Goal: Information Seeking & Learning: Learn about a topic

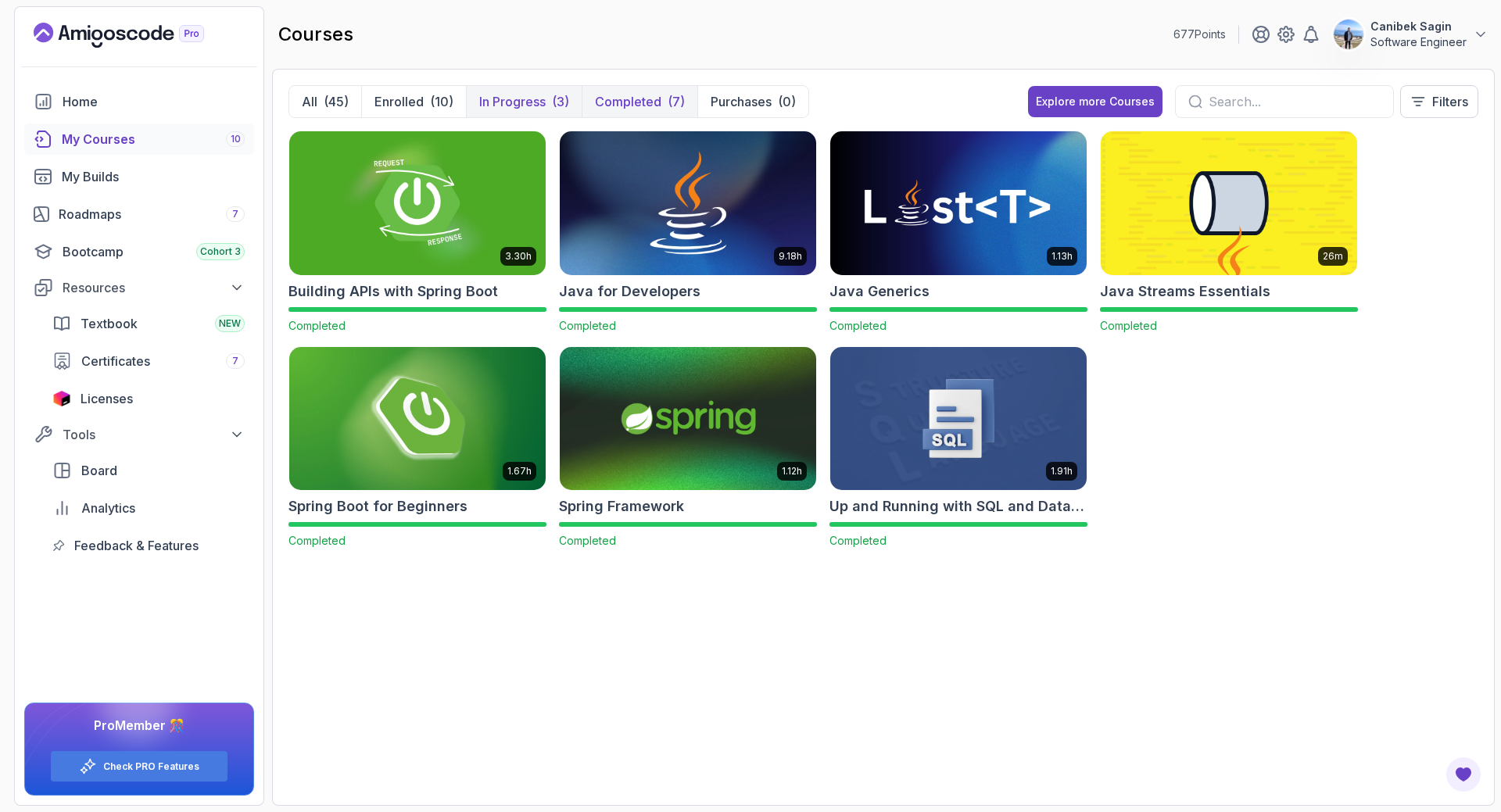
click at [535, 103] on p "In Progress" at bounding box center [512, 101] width 67 height 19
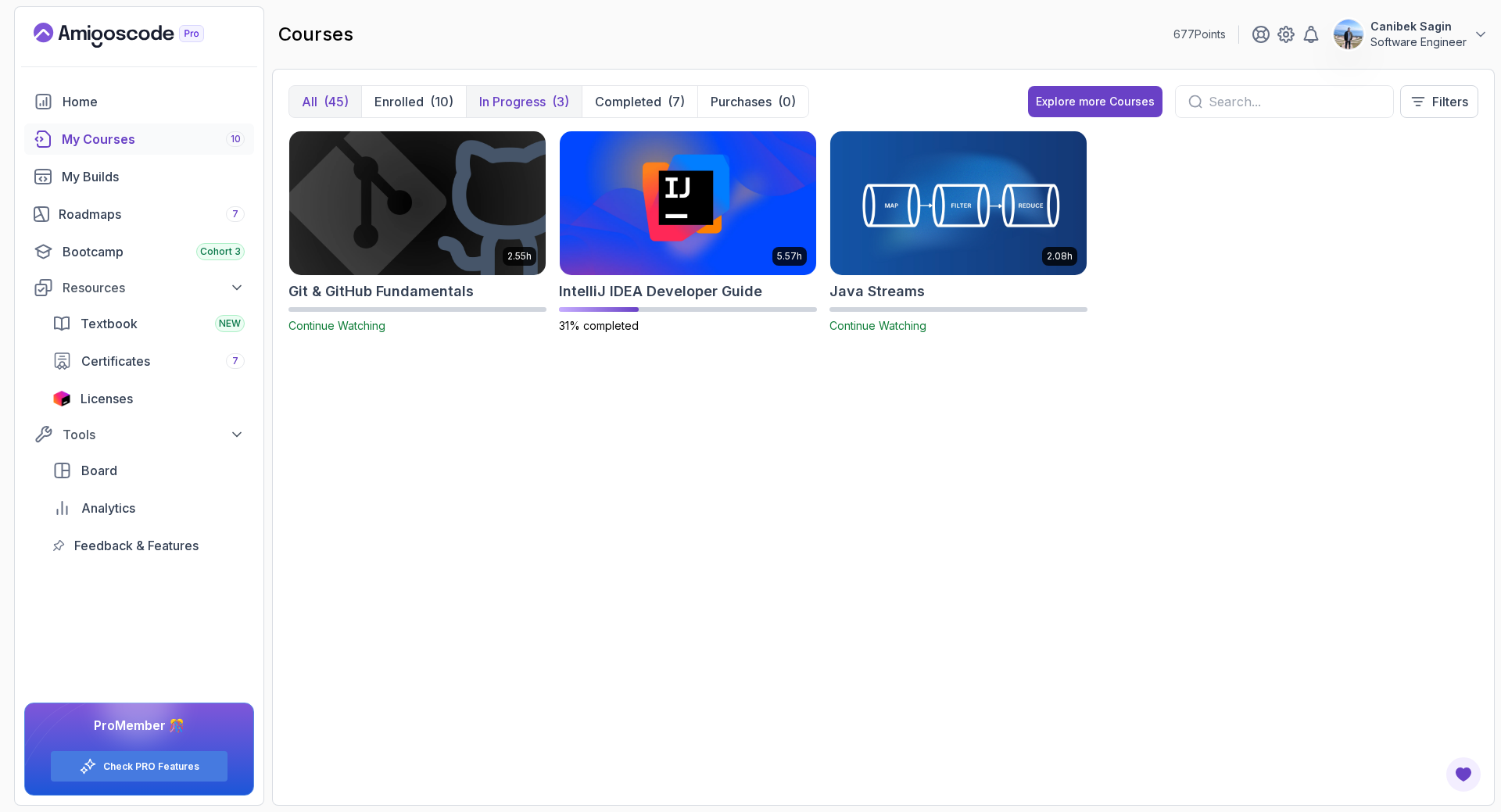
click at [345, 98] on div "(45)" at bounding box center [335, 101] width 25 height 19
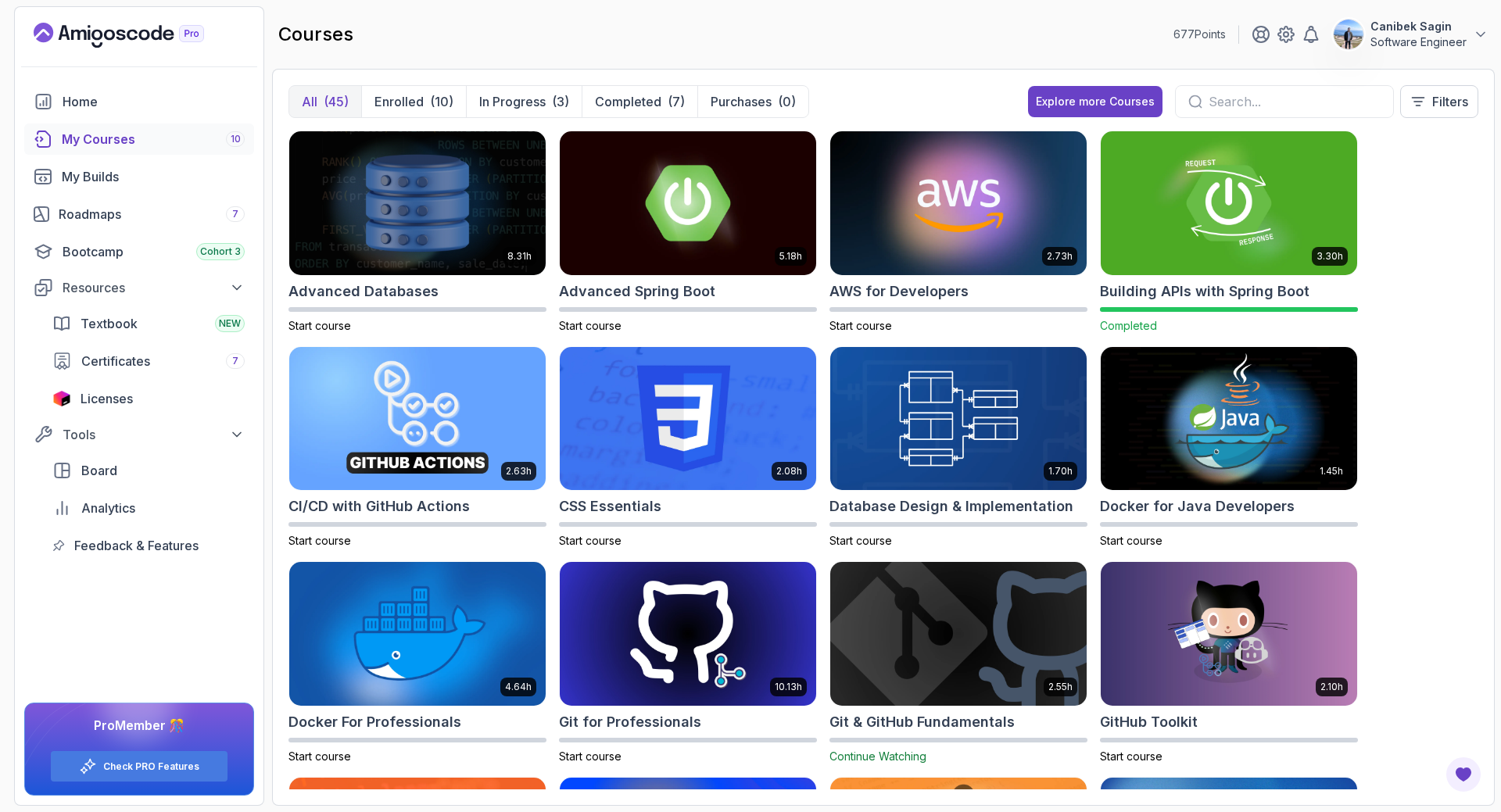
click at [1257, 95] on input "text" at bounding box center [1294, 101] width 172 height 19
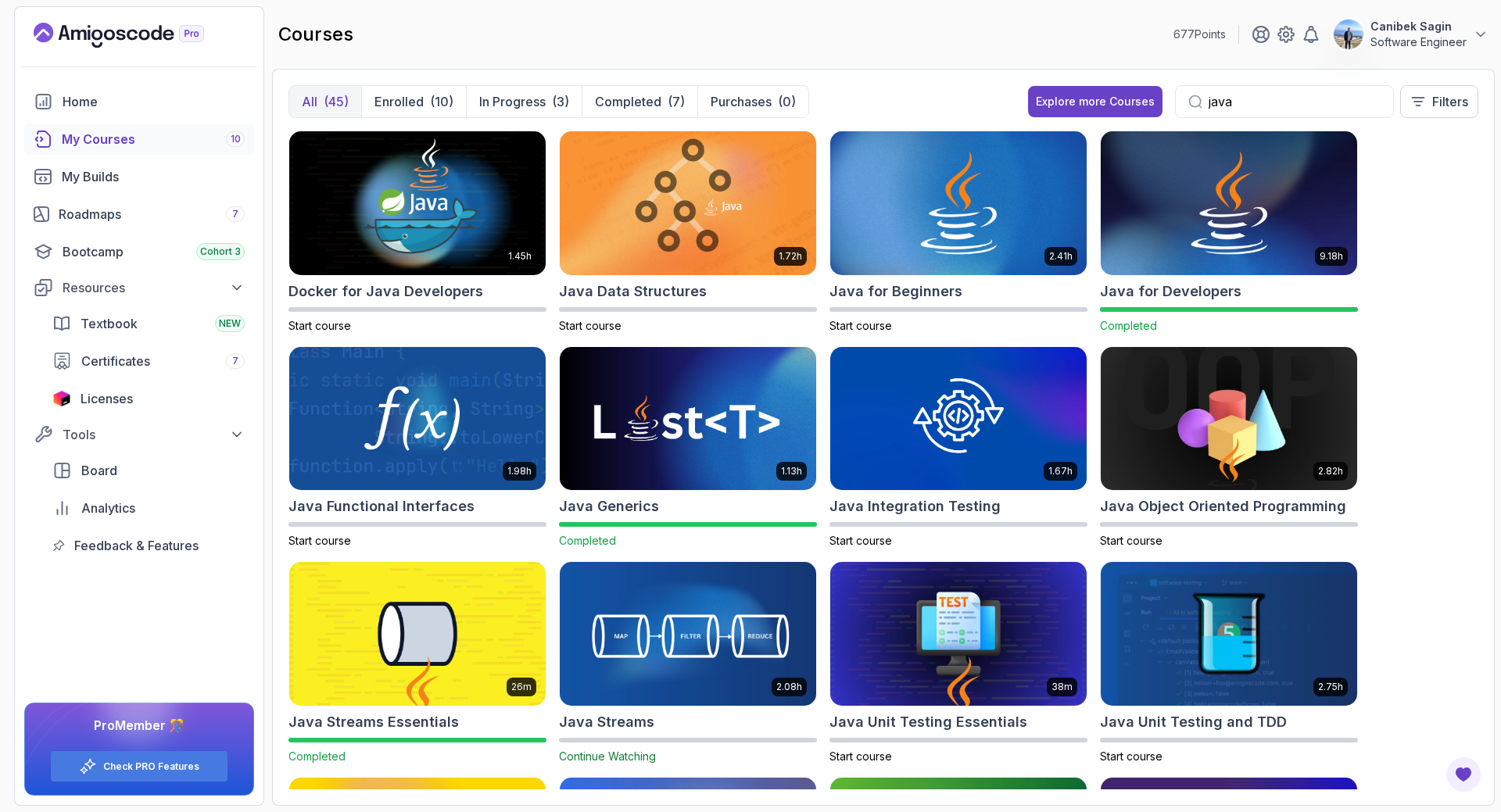
type input "java"
click at [1191, 98] on icon at bounding box center [1195, 101] width 14 height 14
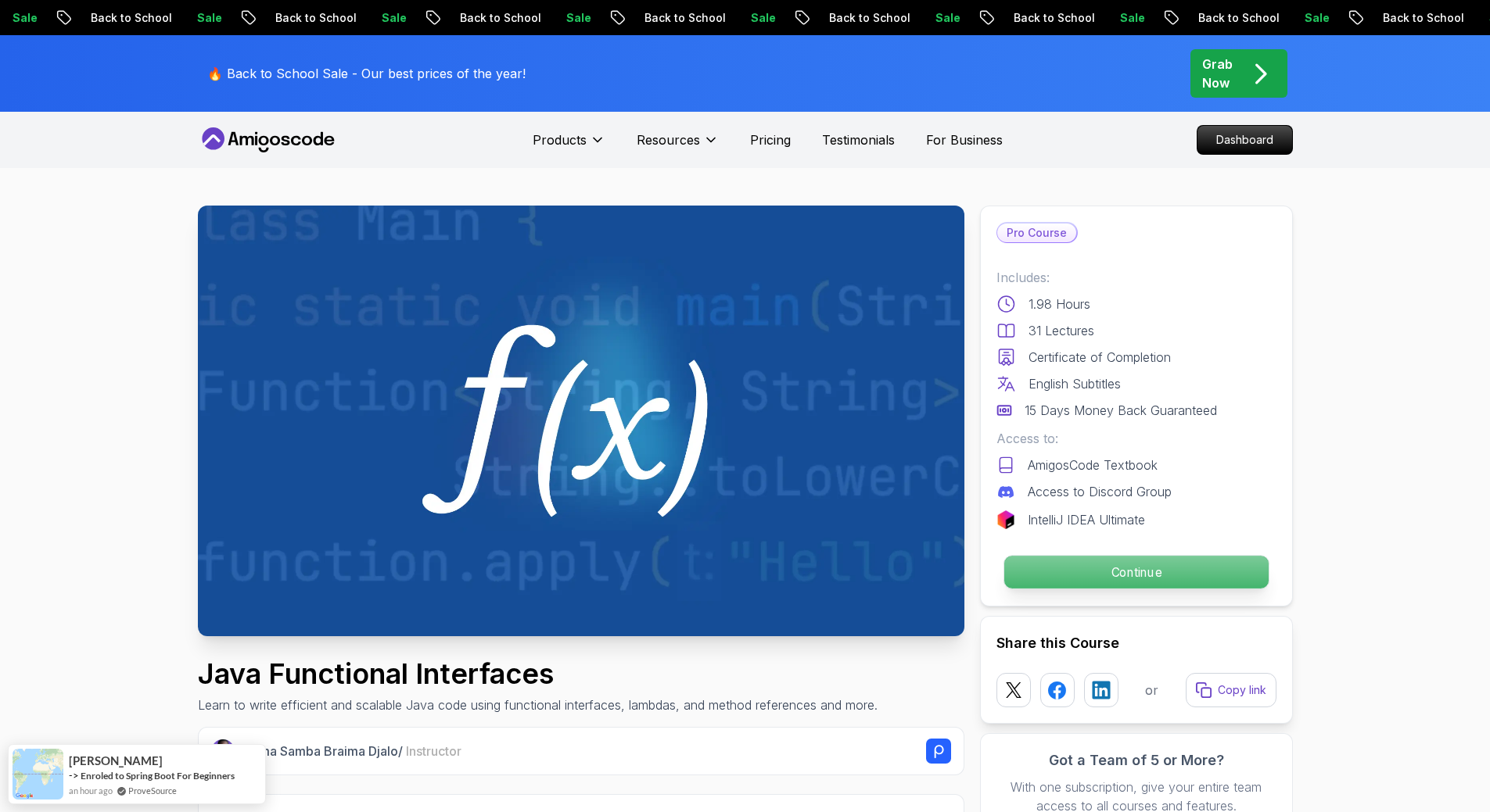
click at [1143, 566] on p "Continue" at bounding box center [1135, 572] width 264 height 33
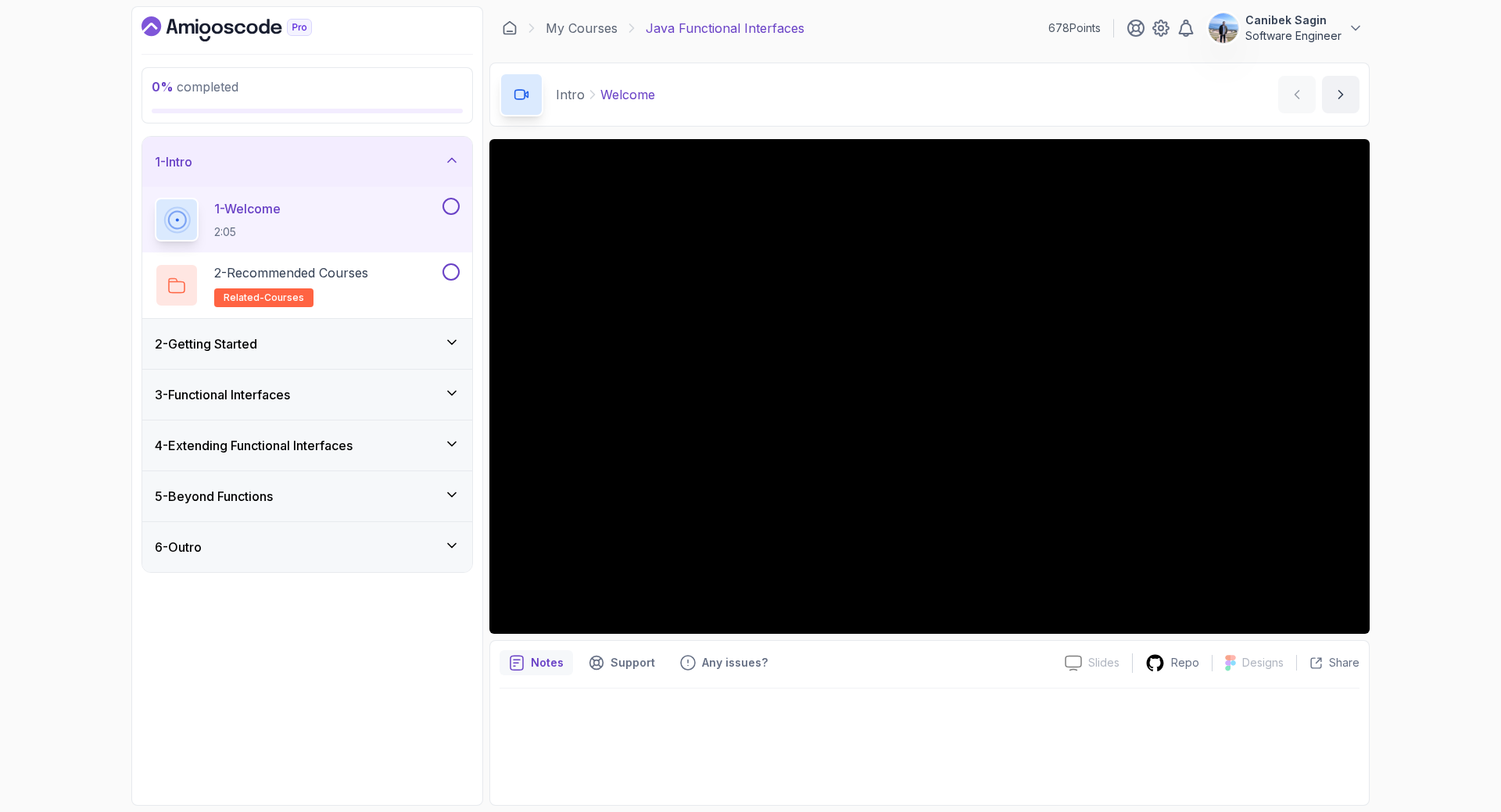
click at [390, 347] on div "2 - Getting Started" at bounding box center [307, 344] width 305 height 19
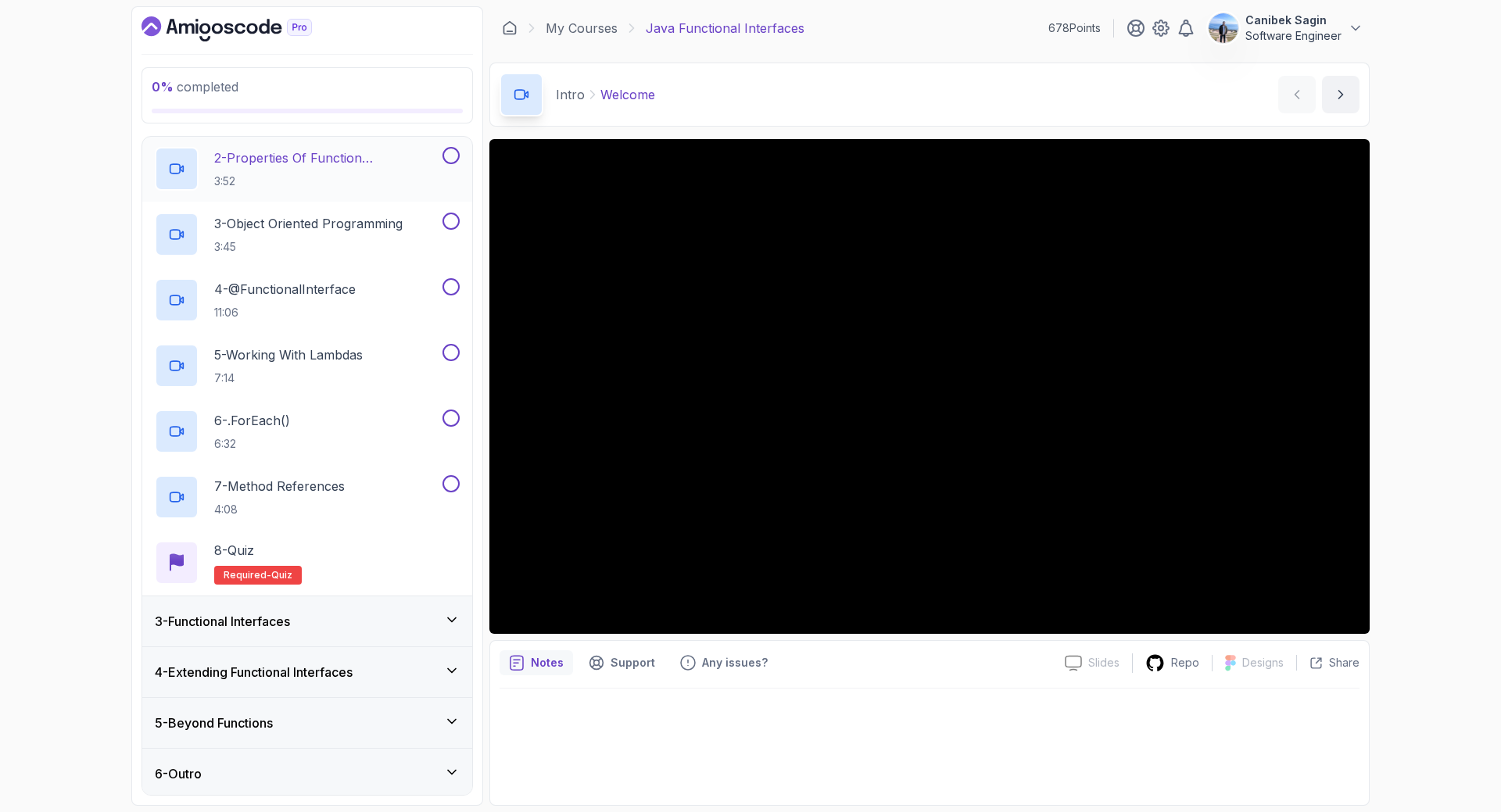
scroll to position [171, 0]
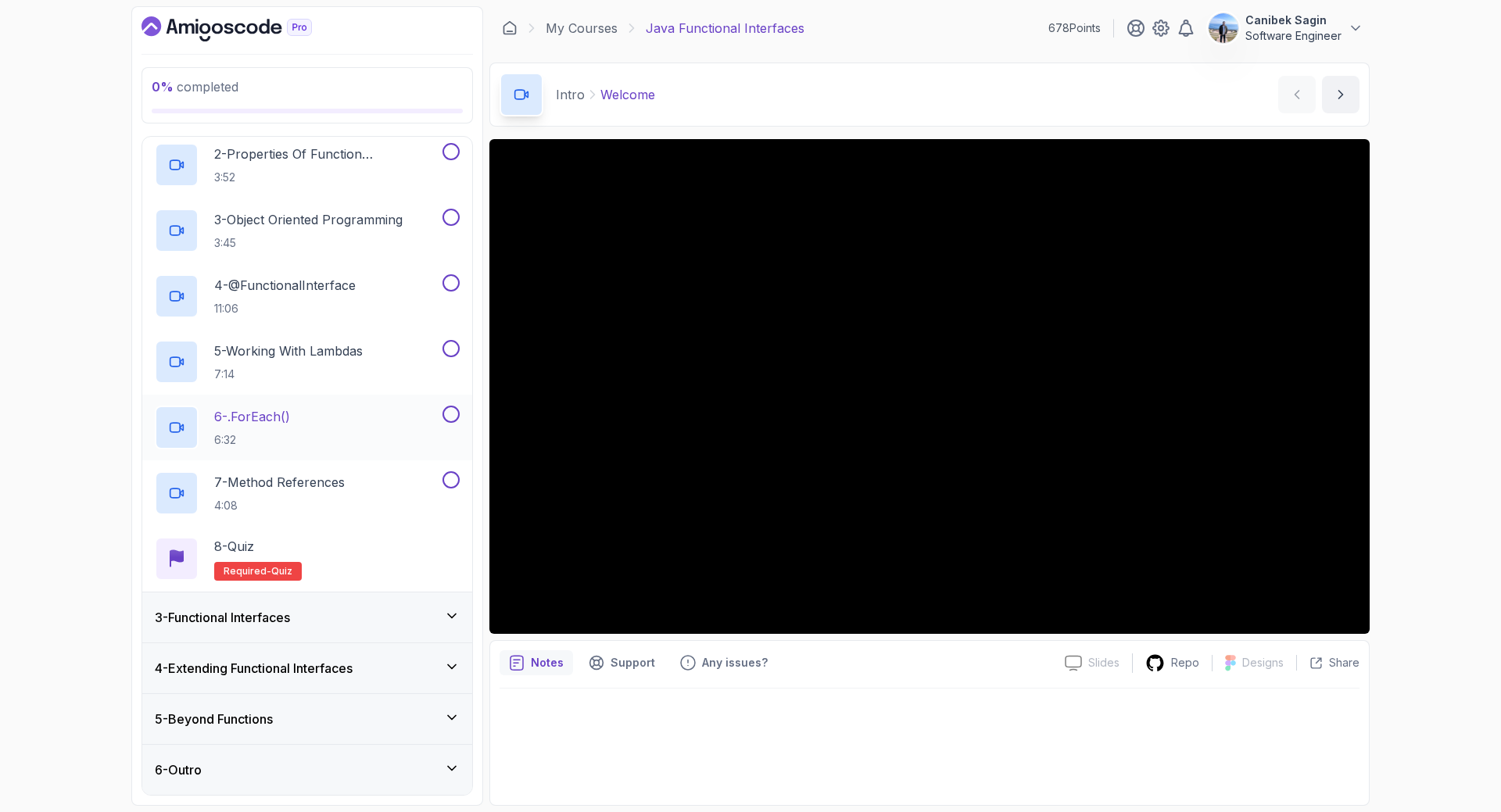
click at [373, 622] on div "3 - Functional Interfaces" at bounding box center [307, 617] width 305 height 19
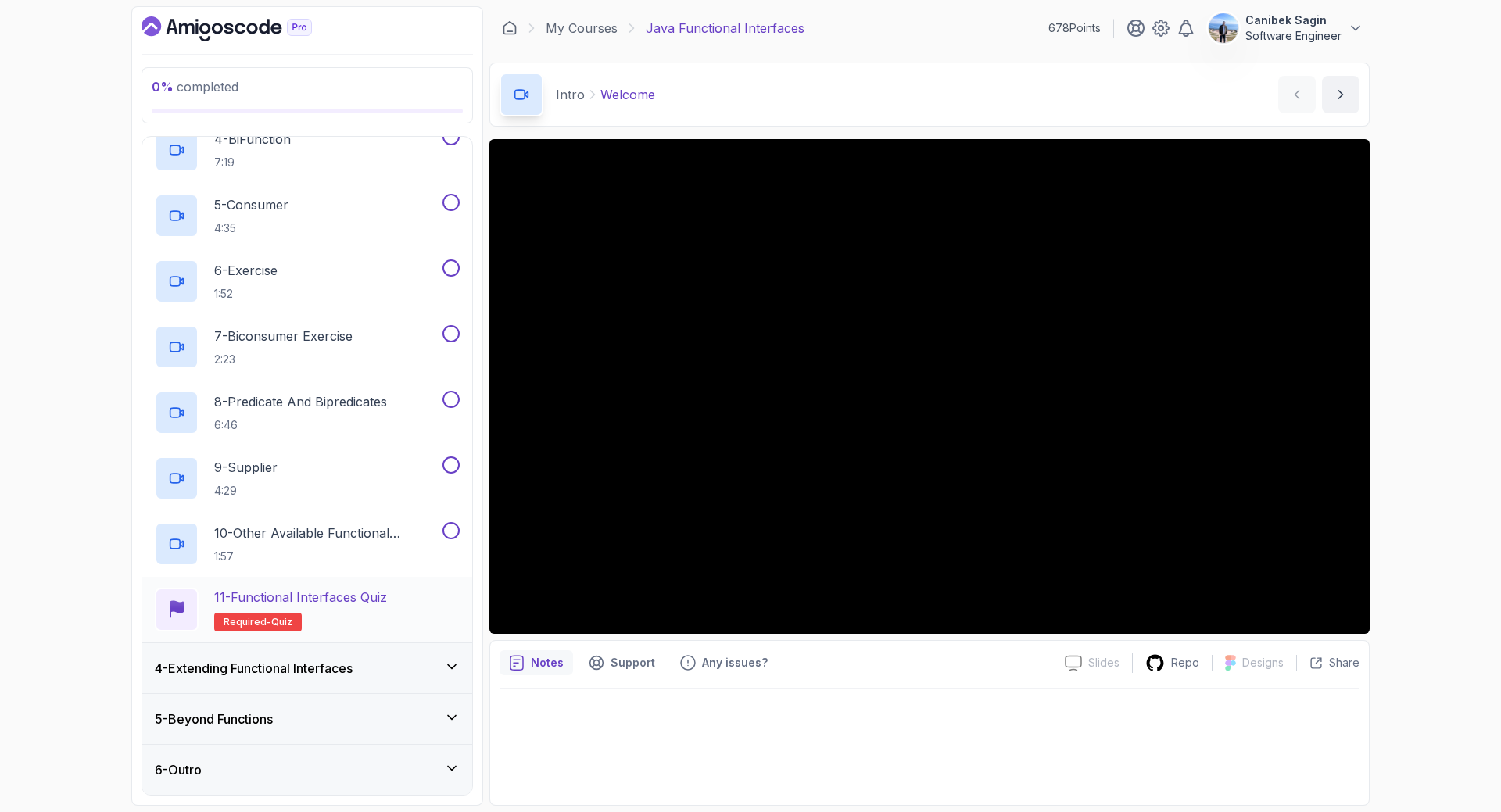
scroll to position [0, 0]
